Goal: Find specific page/section: Find specific page/section

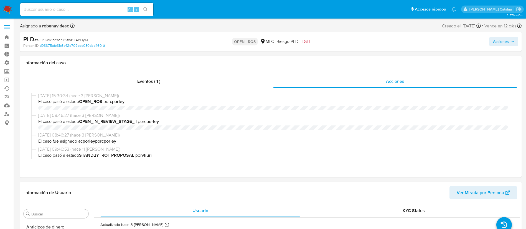
select select "10"
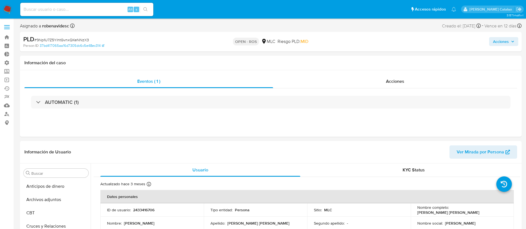
select select "10"
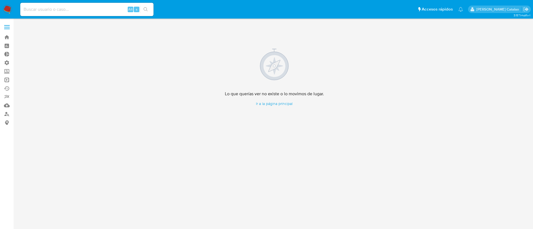
click at [6, 78] on link "Operaciones masivas" at bounding box center [33, 80] width 66 height 9
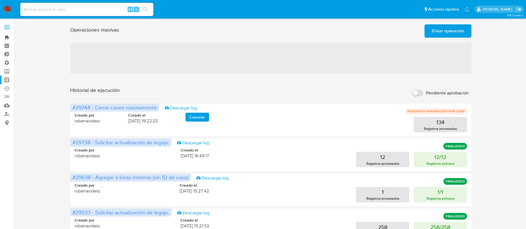
click at [7, 41] on link "Bandeja" at bounding box center [33, 37] width 66 height 9
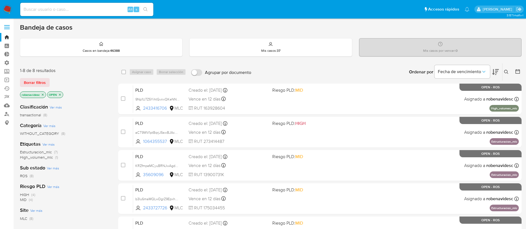
click at [297, 82] on div "select-all-cases-checkbox Asignar caso Borrar selección Agrupar por documento O…" at bounding box center [320, 206] width 404 height 287
click at [304, 73] on div "Ordenar por Fecha de vencimiento No es posible ordenar los resultados mientras …" at bounding box center [388, 72] width 268 height 17
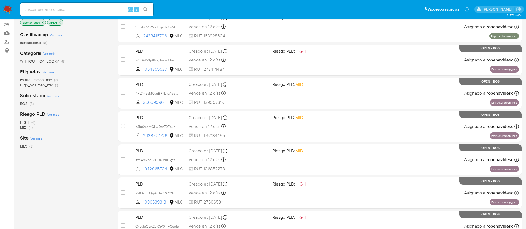
scroll to position [142, 0]
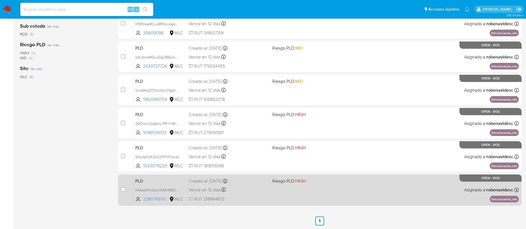
click at [337, 184] on span "Riesgo PLD: HIGH" at bounding box center [311, 180] width 79 height 7
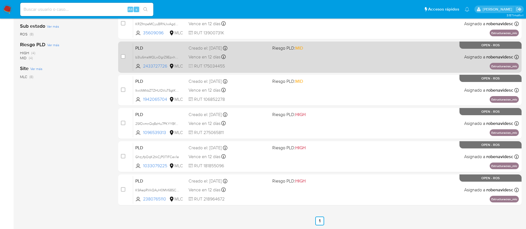
scroll to position [0, 0]
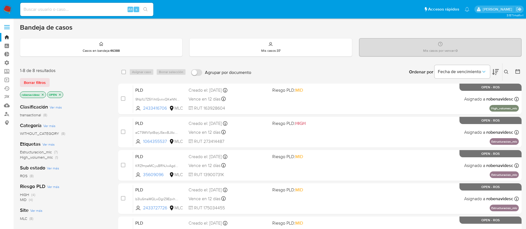
click at [508, 72] on icon at bounding box center [506, 72] width 4 height 4
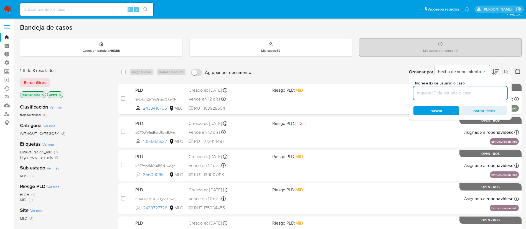
click at [477, 92] on input at bounding box center [461, 93] width 94 height 7
click at [383, 69] on div "Ordenar por Fecha de vencimiento No es posible ordenar los resultados mientras …" at bounding box center [388, 72] width 268 height 17
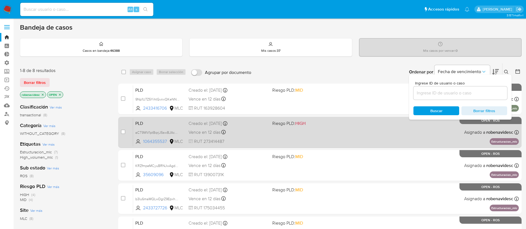
scroll to position [1, 0]
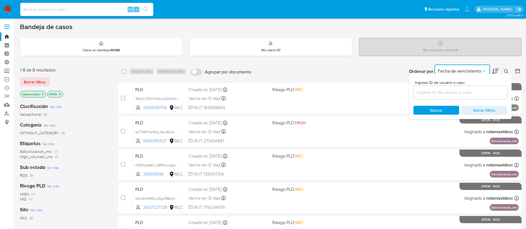
click at [453, 71] on span "Fecha de vencimiento" at bounding box center [459, 72] width 43 height 6
click at [403, 64] on div "Ordenar por Fecha de vencimiento No es posible ordenar los resultados mientras …" at bounding box center [388, 71] width 268 height 17
click at [487, 70] on icon "Ordenar por" at bounding box center [484, 72] width 6 height 6
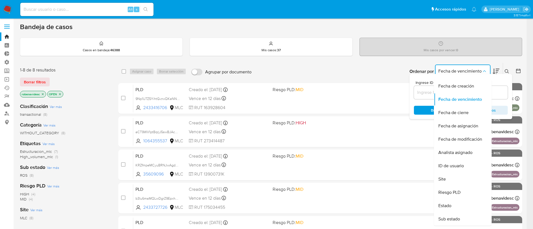
click at [487, 70] on icon "Ordenar por" at bounding box center [484, 72] width 6 height 6
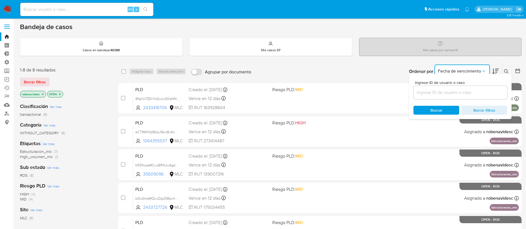
click at [495, 69] on icon at bounding box center [495, 71] width 7 height 7
click at [386, 63] on div "Ordenar por Fecha de vencimiento No es posible ordenar los resultados mientras …" at bounding box center [388, 71] width 268 height 17
click at [9, 36] on link "Bandeja" at bounding box center [33, 36] width 66 height 9
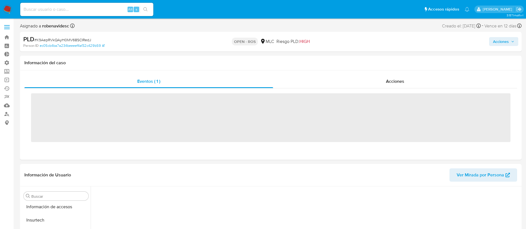
scroll to position [234, 0]
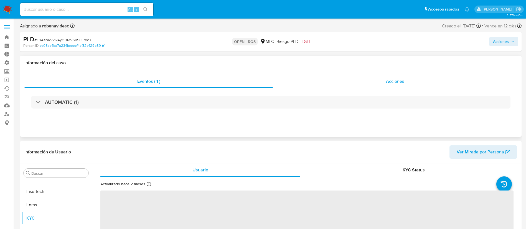
click at [391, 77] on div "Acciones" at bounding box center [395, 81] width 244 height 13
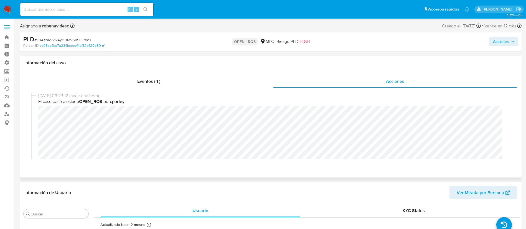
select select "10"
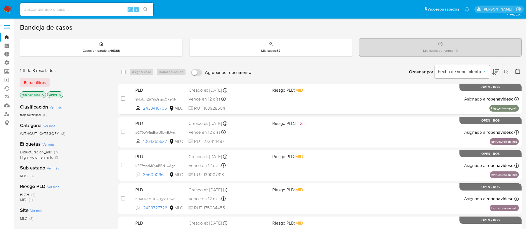
click at [313, 78] on div "Ordenar por Fecha de vencimiento No es posible ordenar los resultados mientras …" at bounding box center [388, 72] width 268 height 17
